Goal: Task Accomplishment & Management: Manage account settings

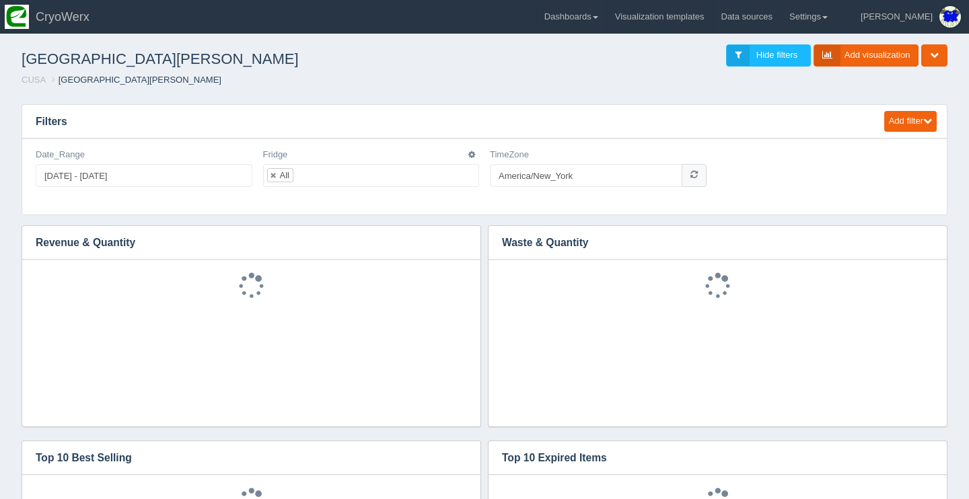
click at [449, 170] on ul "All" at bounding box center [371, 175] width 217 height 23
click at [471, 151] on icon "button" at bounding box center [471, 155] width 7 height 8
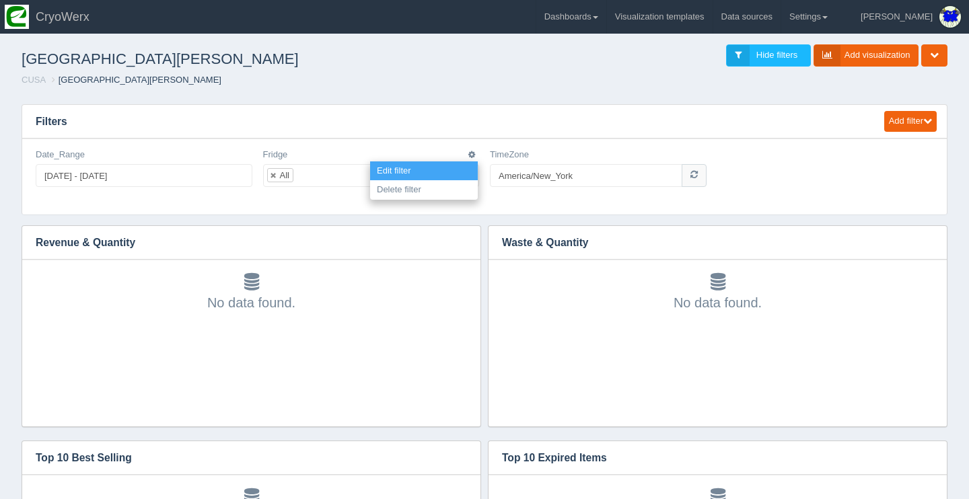
click at [457, 162] on link "Edit filter" at bounding box center [424, 171] width 108 height 20
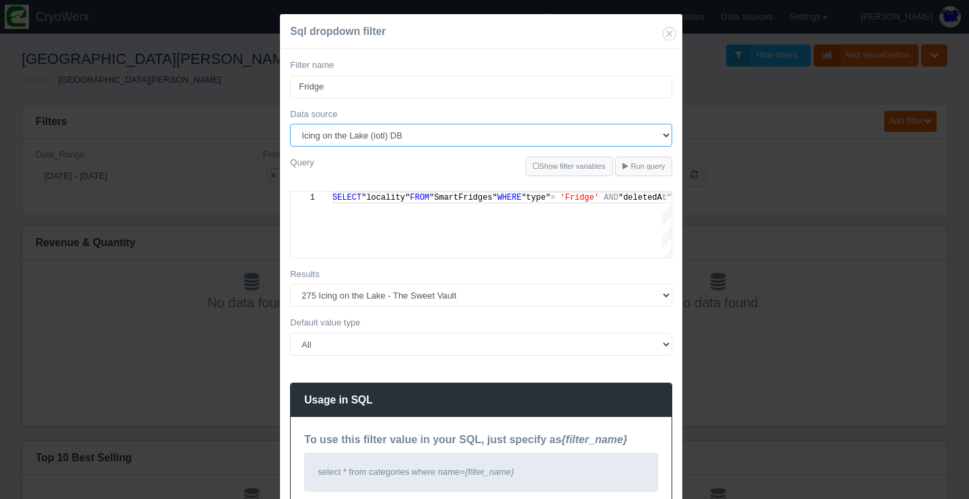
select select "486"
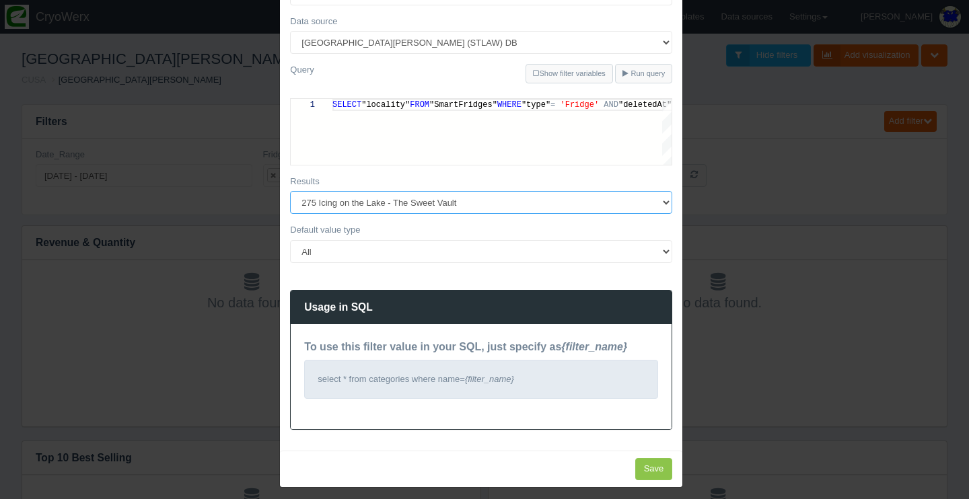
scroll to position [92, 0]
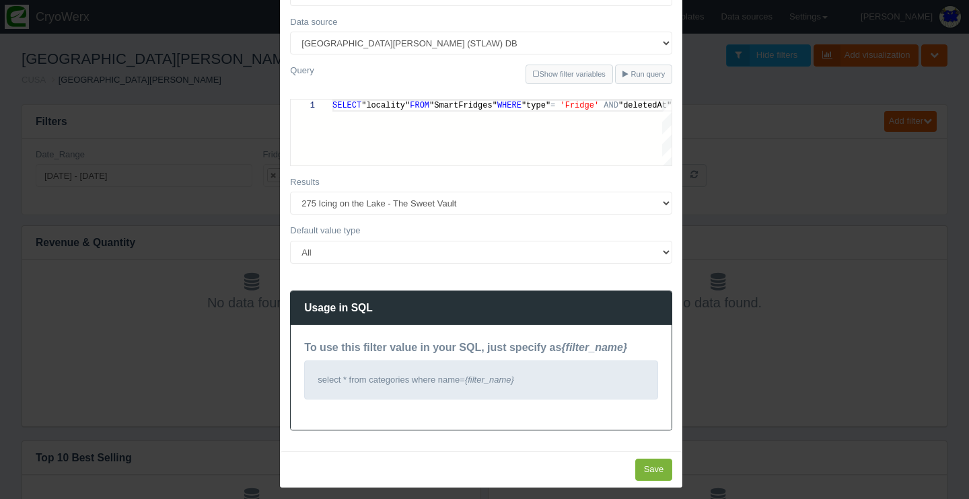
click at [658, 459] on input "Save" at bounding box center [654, 470] width 38 height 22
type input "Save"
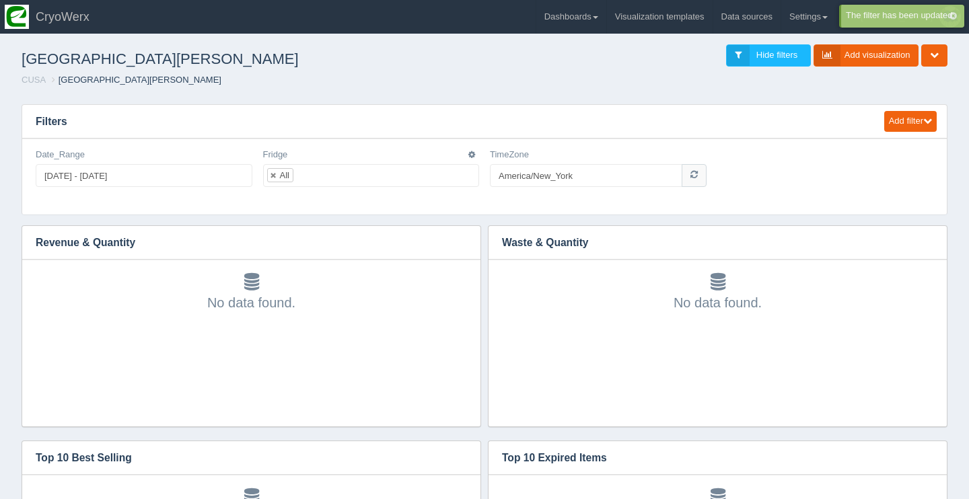
click at [417, 180] on ul "All" at bounding box center [371, 175] width 217 height 23
click at [471, 154] on icon "button" at bounding box center [471, 155] width 7 height 8
click at [470, 163] on link "Edit filter" at bounding box center [424, 171] width 108 height 20
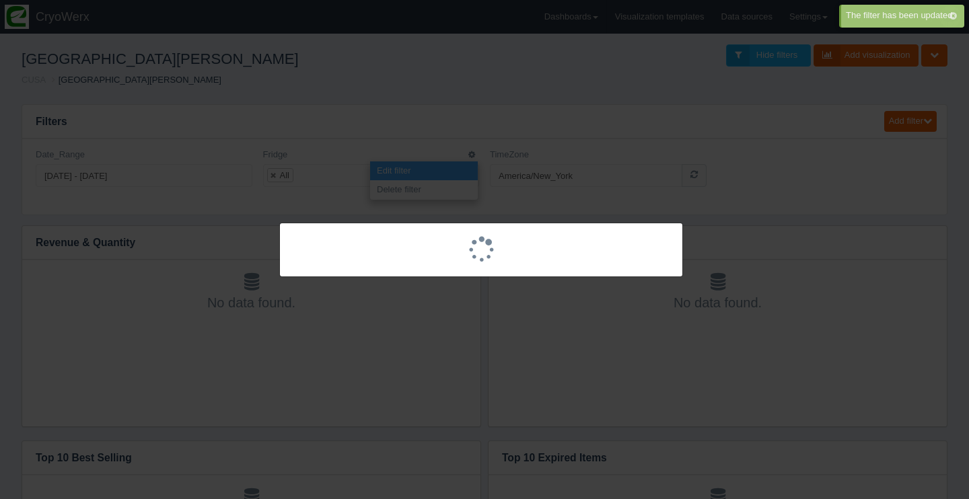
scroll to position [0, 0]
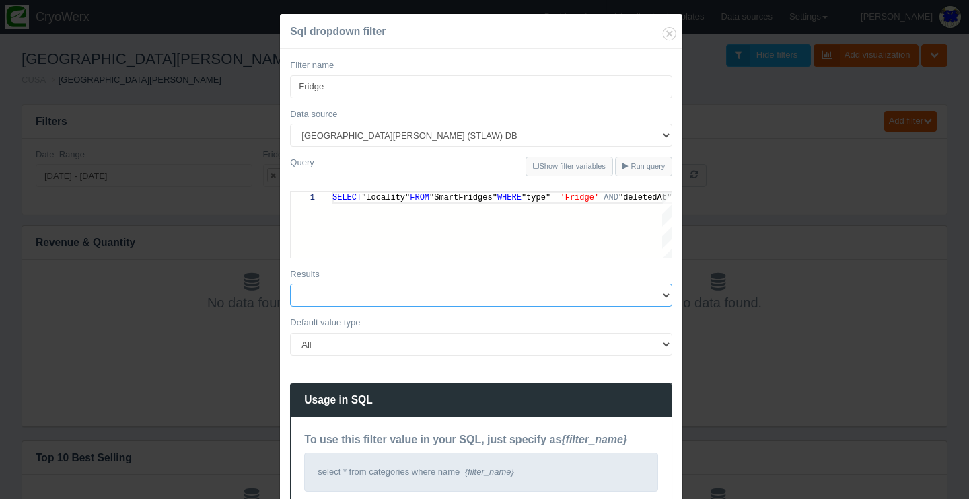
click at [490, 294] on select at bounding box center [481, 295] width 382 height 23
click at [509, 295] on select at bounding box center [481, 295] width 382 height 23
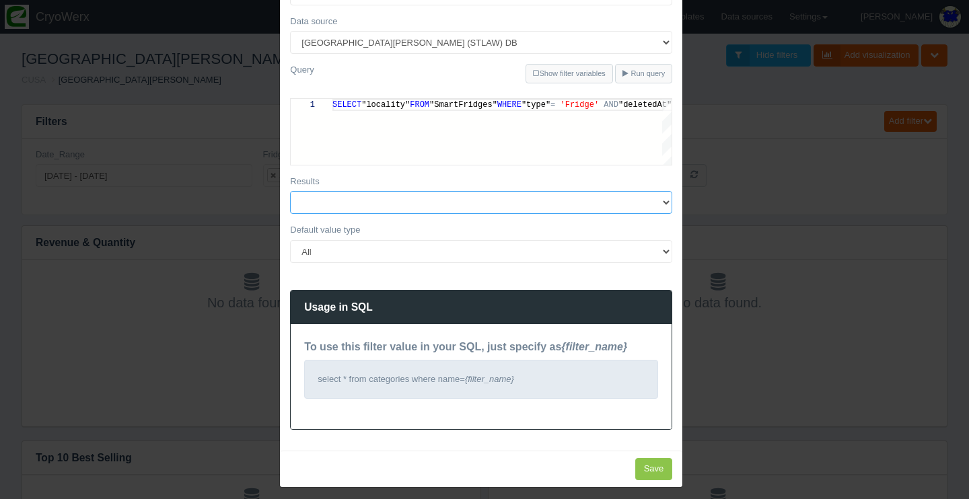
scroll to position [92, 0]
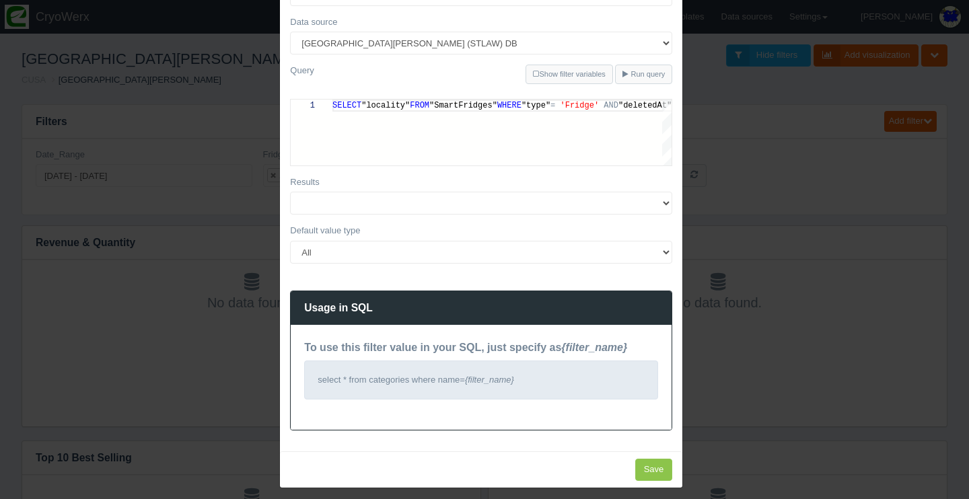
click at [843, 427] on div "Sql dropdown filter Filter name [PERSON_NAME] Data source 180Maiden Abilities i…" at bounding box center [484, 249] width 969 height 499
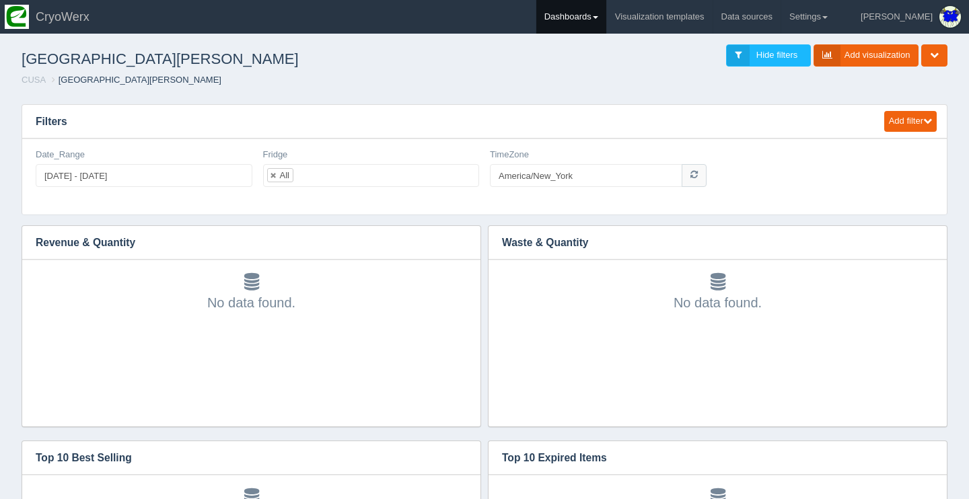
click at [606, 11] on link "Dashboards" at bounding box center [571, 17] width 70 height 34
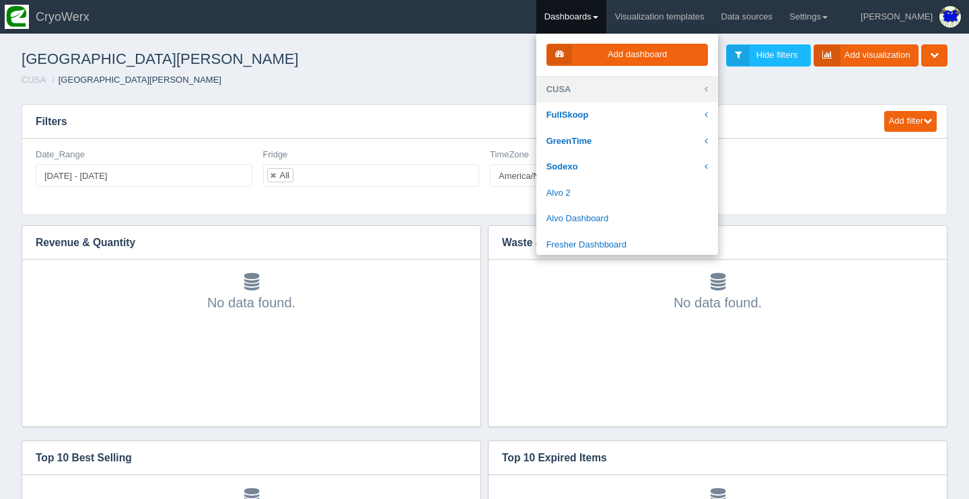
click at [612, 91] on link "CUSA" at bounding box center [627, 90] width 182 height 26
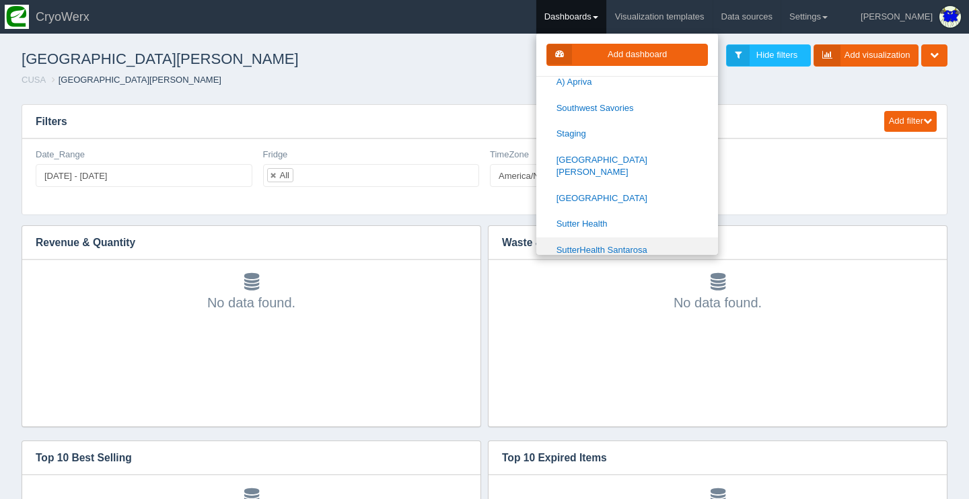
scroll to position [1561, 0]
click at [660, 340] on link "[GEOGRAPHIC_DATA]" at bounding box center [627, 353] width 182 height 26
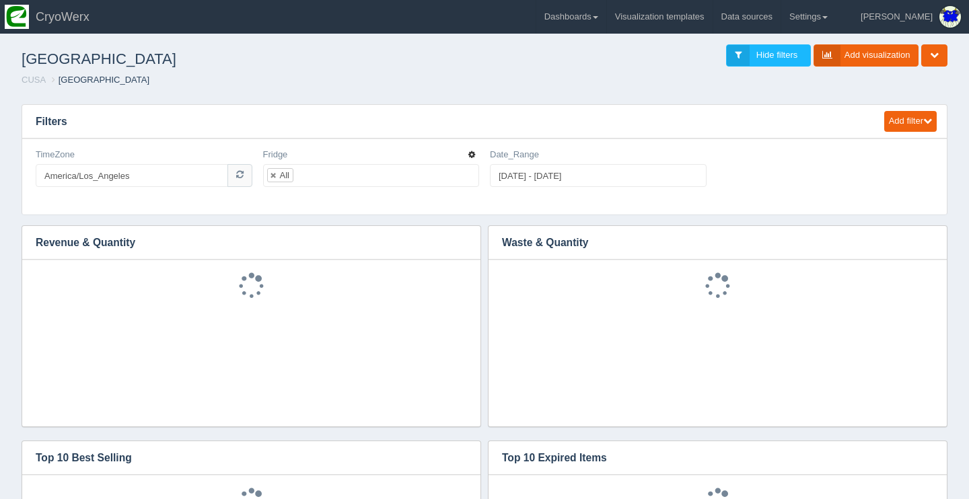
click at [474, 155] on icon "button" at bounding box center [471, 155] width 7 height 8
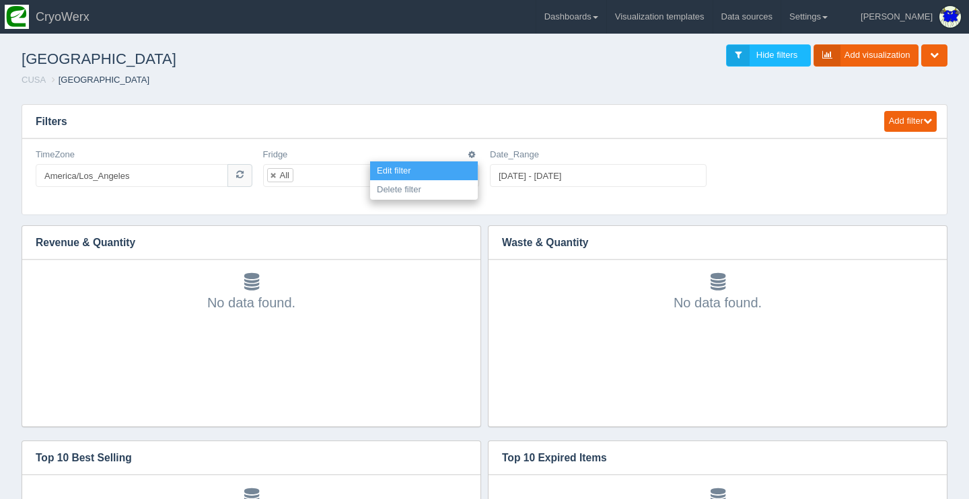
click at [474, 161] on link "Edit filter" at bounding box center [424, 171] width 108 height 20
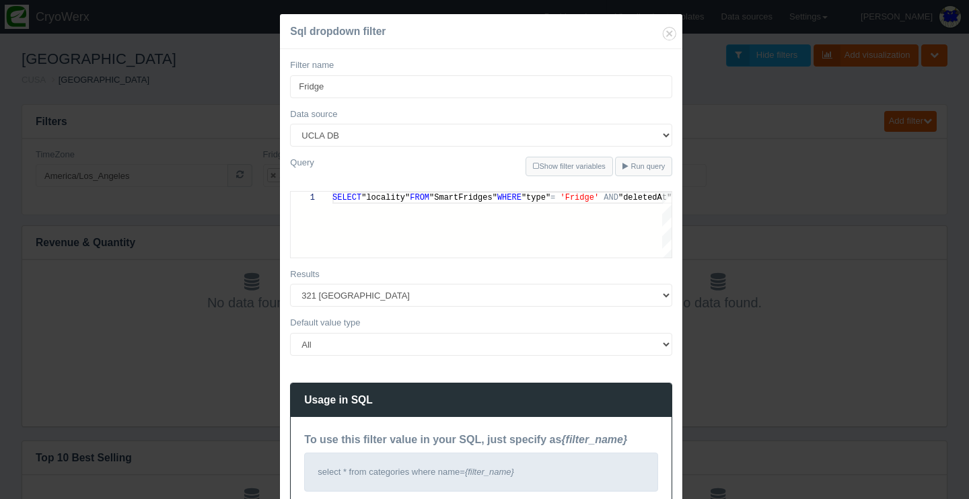
click at [850, 255] on div "Sql dropdown filter Filter name [PERSON_NAME] Data source 180Maiden Abilities i…" at bounding box center [484, 249] width 969 height 499
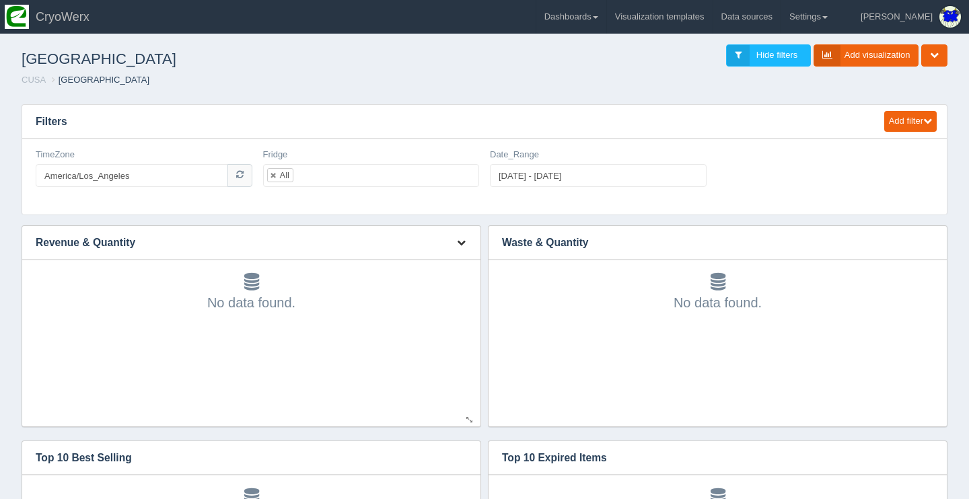
click at [452, 244] on button "button" at bounding box center [461, 243] width 18 height 21
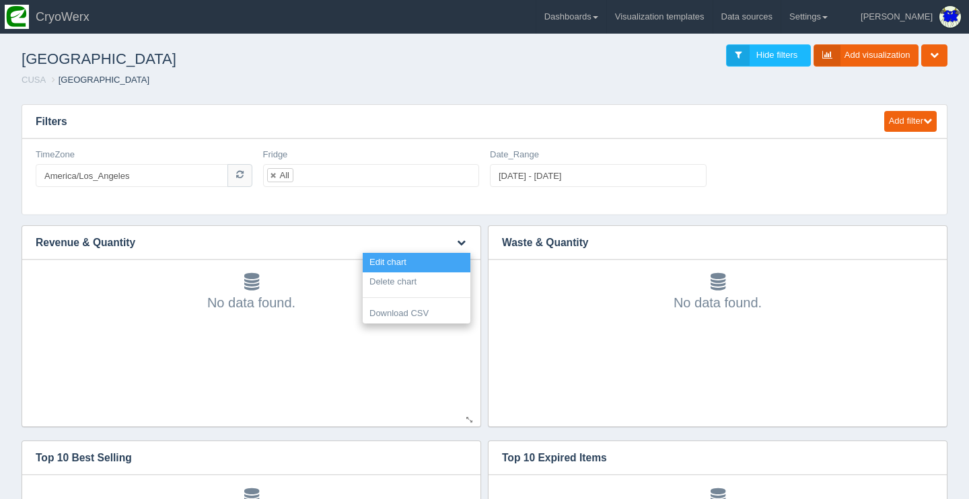
click at [455, 255] on link "Edit chart" at bounding box center [417, 263] width 108 height 20
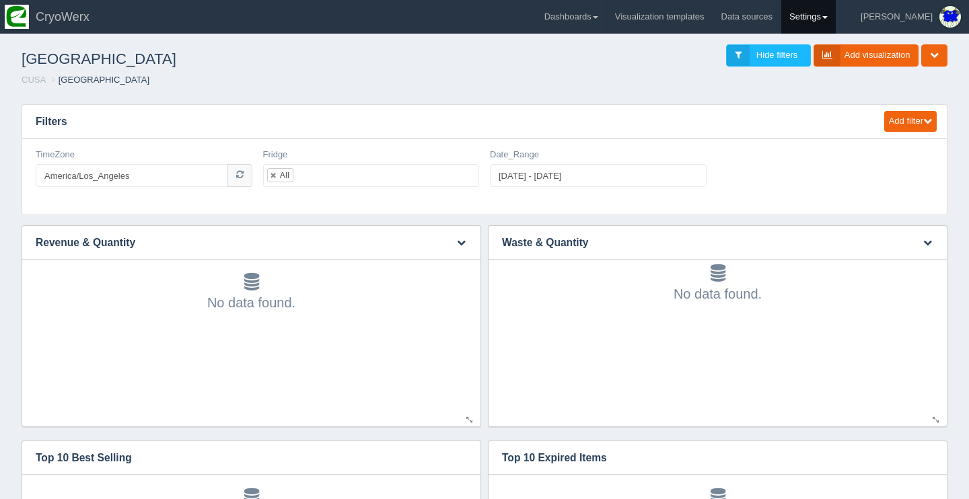
scroll to position [10, 0]
click at [606, 13] on link "Dashboards" at bounding box center [571, 17] width 70 height 34
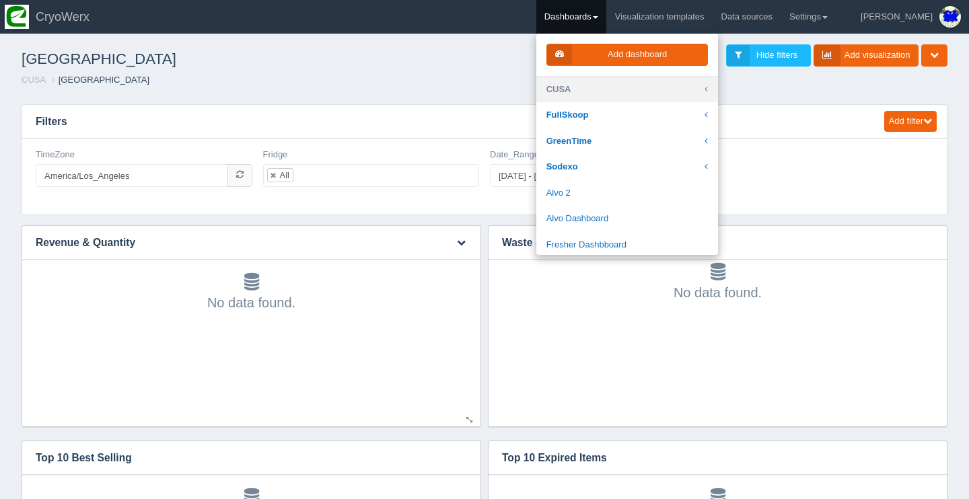
click at [626, 90] on link "CUSA" at bounding box center [627, 90] width 182 height 26
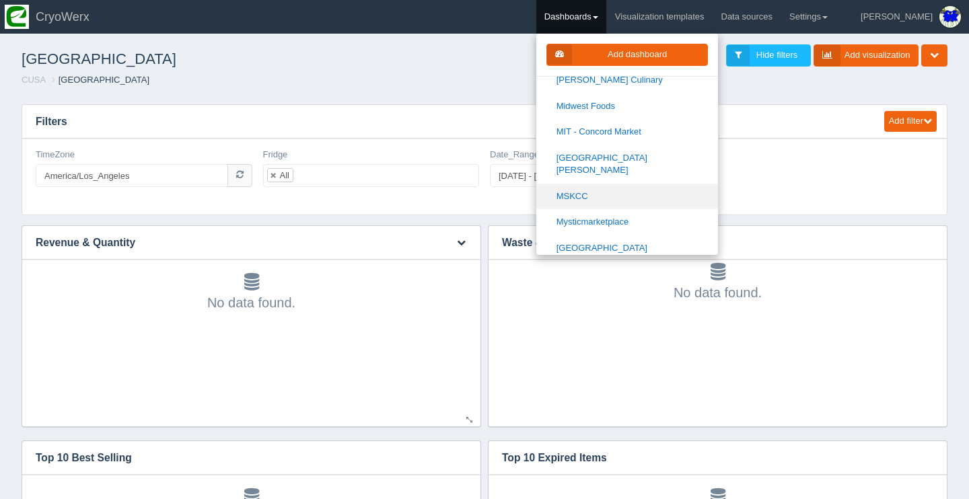
scroll to position [1019, 0]
click at [642, 184] on link "MSKCC" at bounding box center [627, 197] width 182 height 26
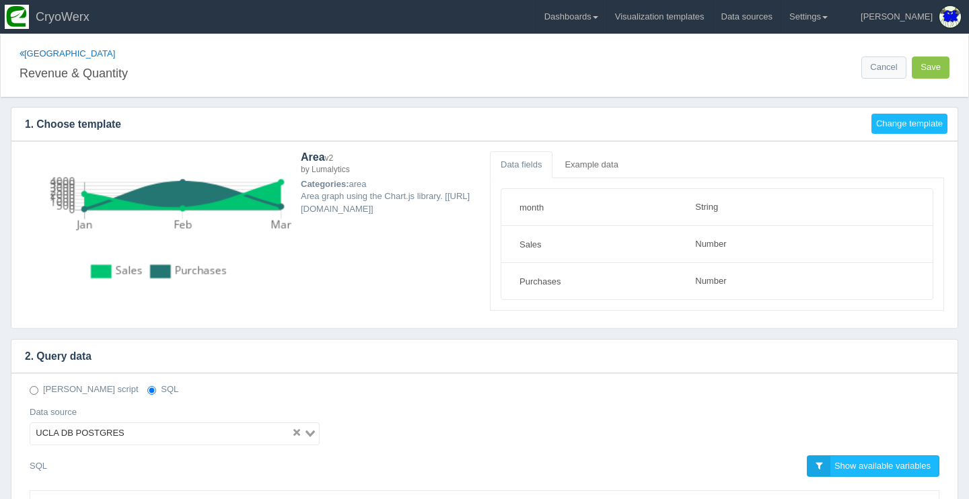
select select "string"
select select "number"
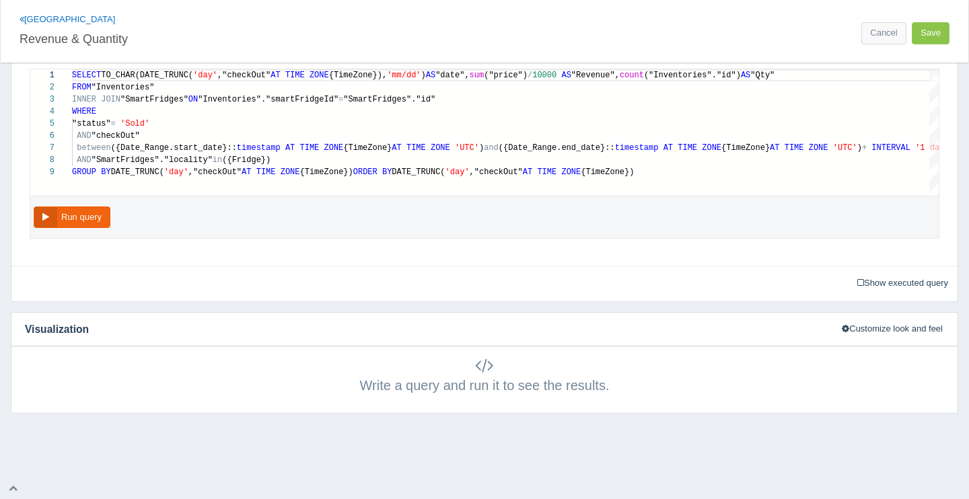
scroll to position [420, 0]
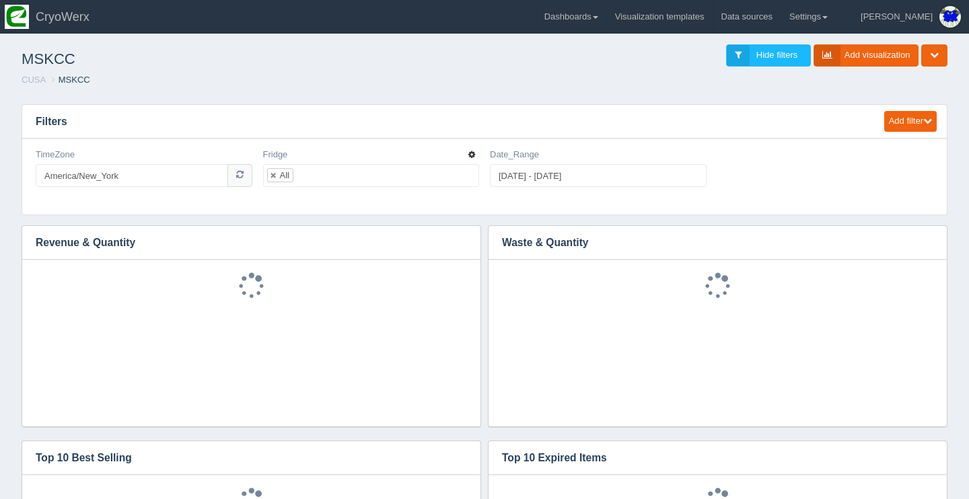
click at [472, 157] on icon "button" at bounding box center [471, 155] width 7 height 8
click at [469, 170] on link "Edit filter" at bounding box center [424, 171] width 108 height 20
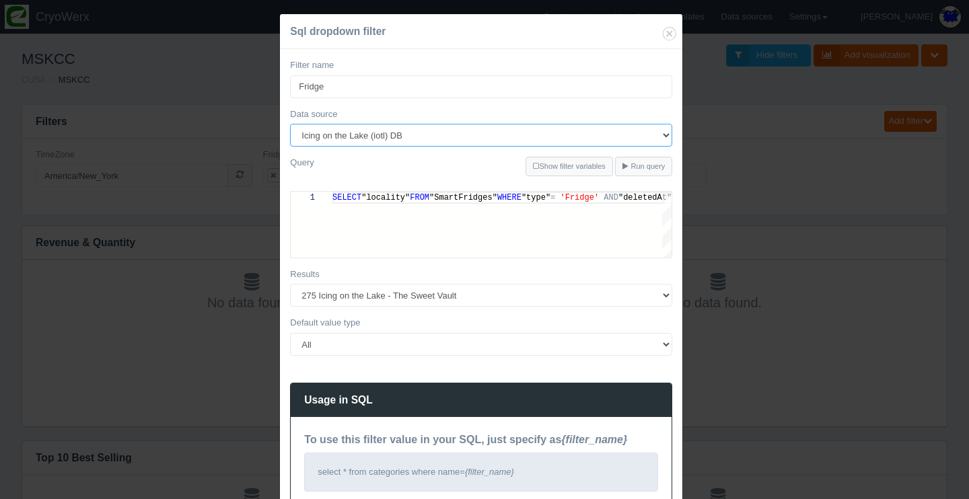
select select "485"
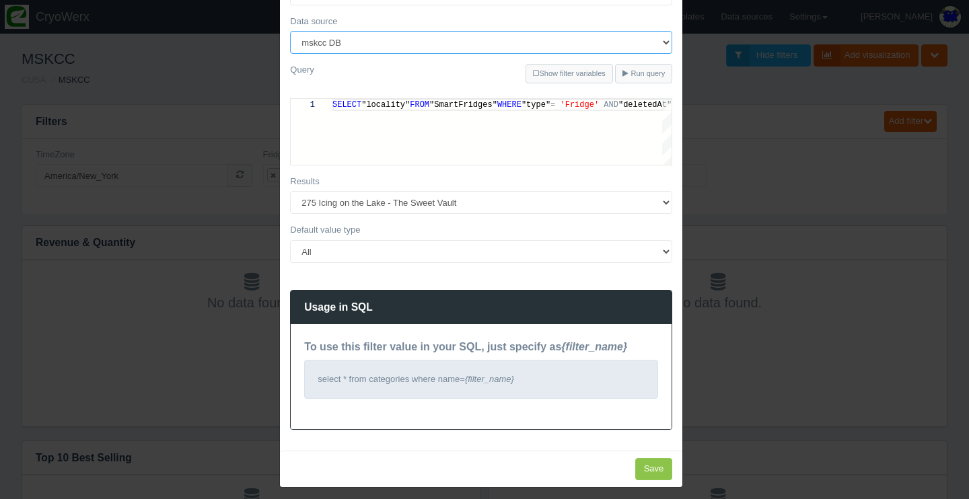
scroll to position [92, 0]
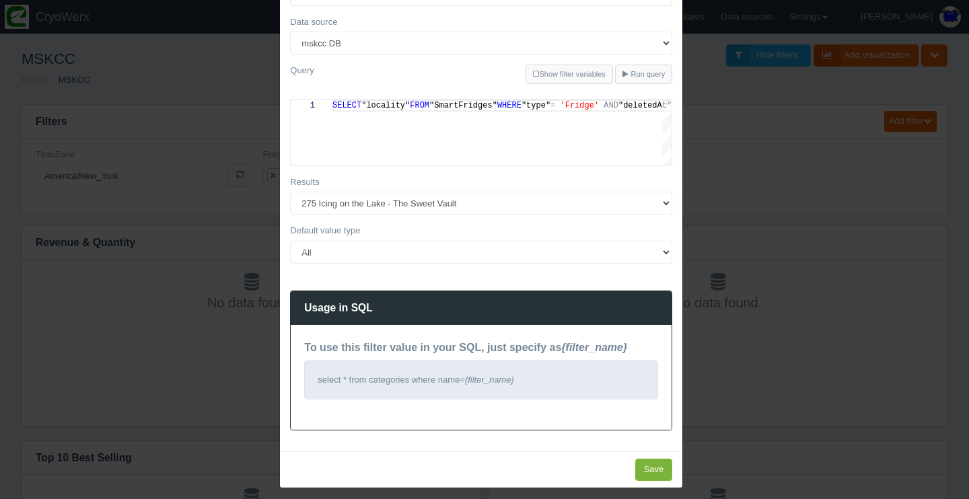
click at [644, 464] on input "Save" at bounding box center [654, 470] width 38 height 22
type input "Save"
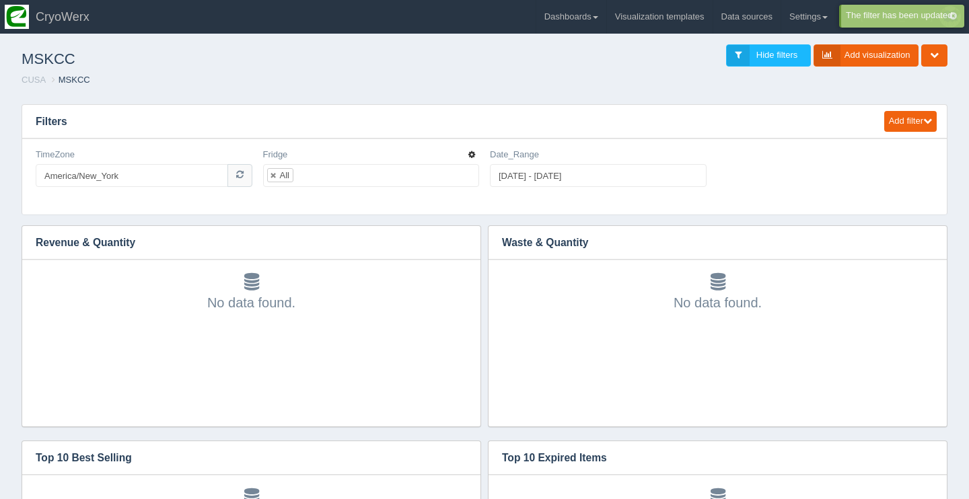
click at [471, 156] on icon "button" at bounding box center [471, 155] width 7 height 8
click at [472, 166] on link "Edit filter" at bounding box center [424, 171] width 108 height 20
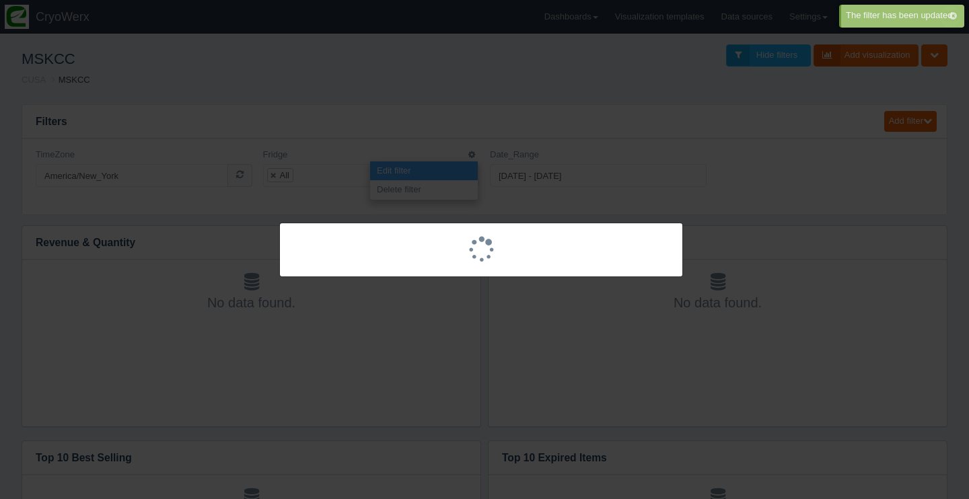
scroll to position [0, 0]
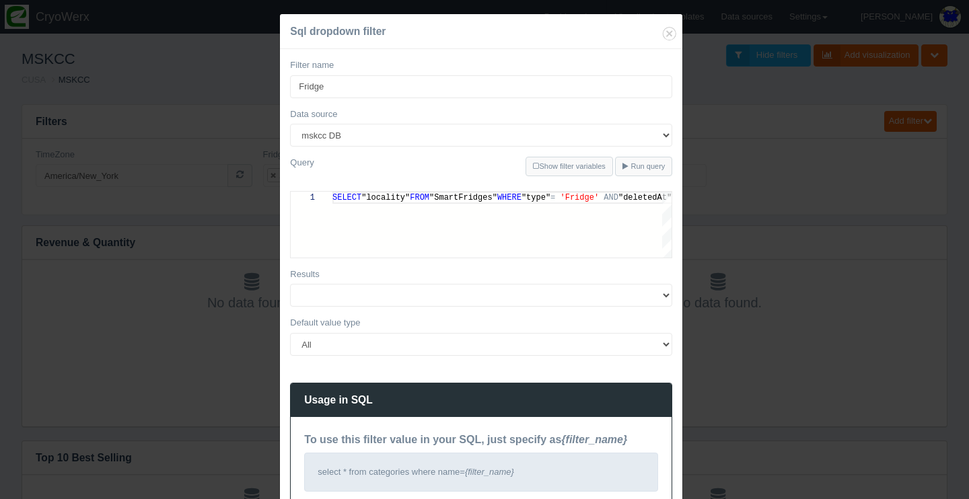
click at [753, 321] on div "Sql dropdown filter Filter name [PERSON_NAME] Data source 180Maiden Abilities i…" at bounding box center [484, 249] width 969 height 499
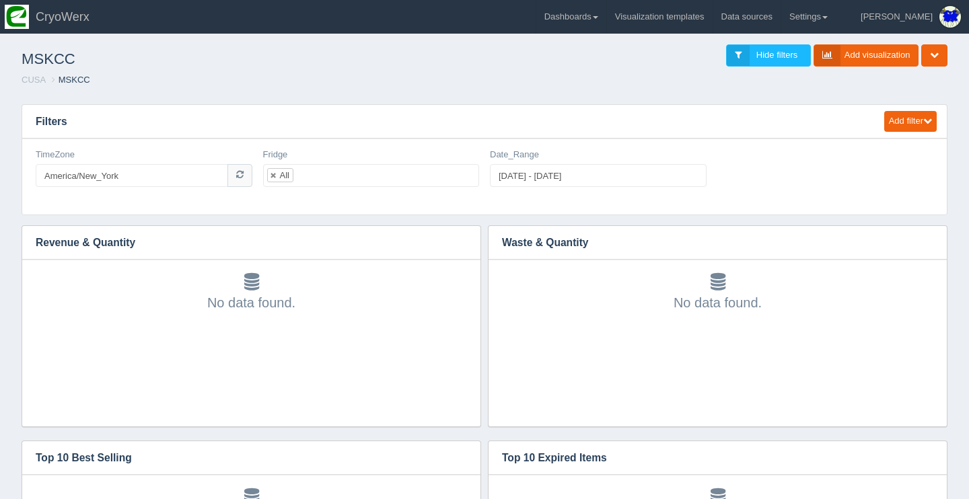
click at [791, 167] on div "Edit filter Delete filter TimeZone America/New_York Edit filter Delete filter F…" at bounding box center [484, 173] width 908 height 49
